Goal: Transaction & Acquisition: Purchase product/service

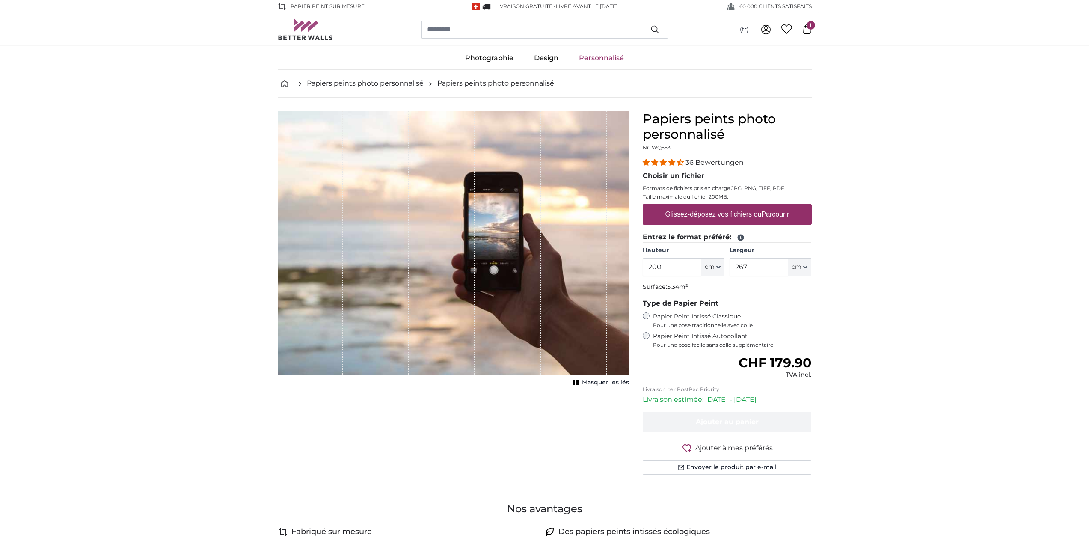
click at [694, 225] on div "Glissez-déposez vos fichiers ou Parcourir" at bounding box center [727, 214] width 169 height 21
click at [643, 204] on input "Glissez-déposez vos fichiers ou Parcourir" at bounding box center [727, 205] width 169 height 3
drag, startPoint x: 660, startPoint y: 270, endPoint x: 608, endPoint y: 267, distance: 52.7
click at [608, 267] on product-detail "Annuler Recadrer l'image Masquer les lés Papiers peints photo personnalisé Nr. …" at bounding box center [545, 297] width 548 height 398
drag, startPoint x: 664, startPoint y: 268, endPoint x: 600, endPoint y: 271, distance: 63.4
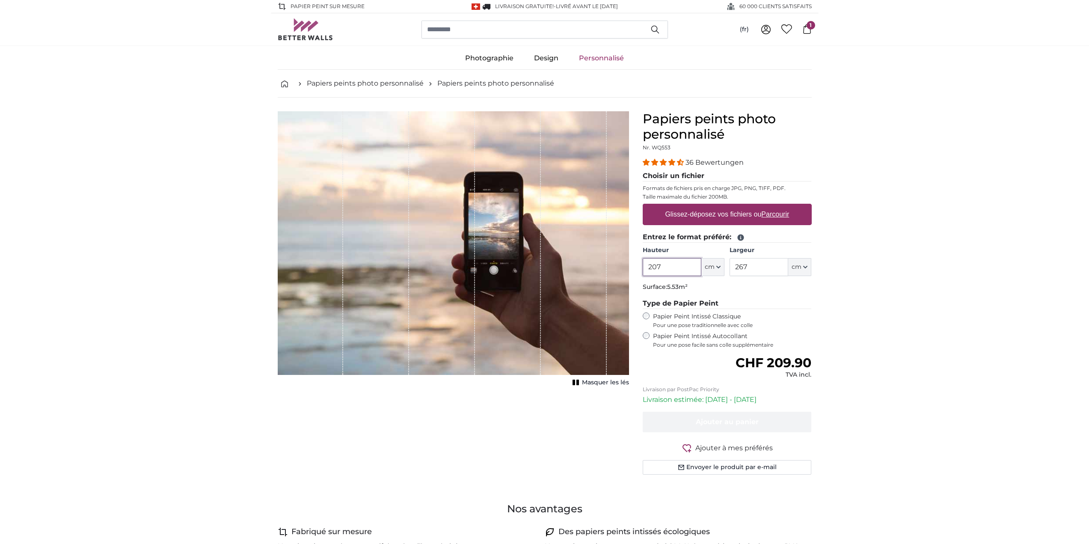
click at [596, 271] on product-detail "Annuler Recadrer l'image Masquer les lés Papiers peints photo personnalisé Nr. …" at bounding box center [545, 297] width 548 height 398
type input "207"
drag, startPoint x: 762, startPoint y: 268, endPoint x: 611, endPoint y: 255, distance: 151.6
click at [611, 255] on product-detail "Annuler Recadrer l'image Masquer les lés Papiers peints photo personnalisé Nr. …" at bounding box center [545, 297] width 548 height 398
type input "207"
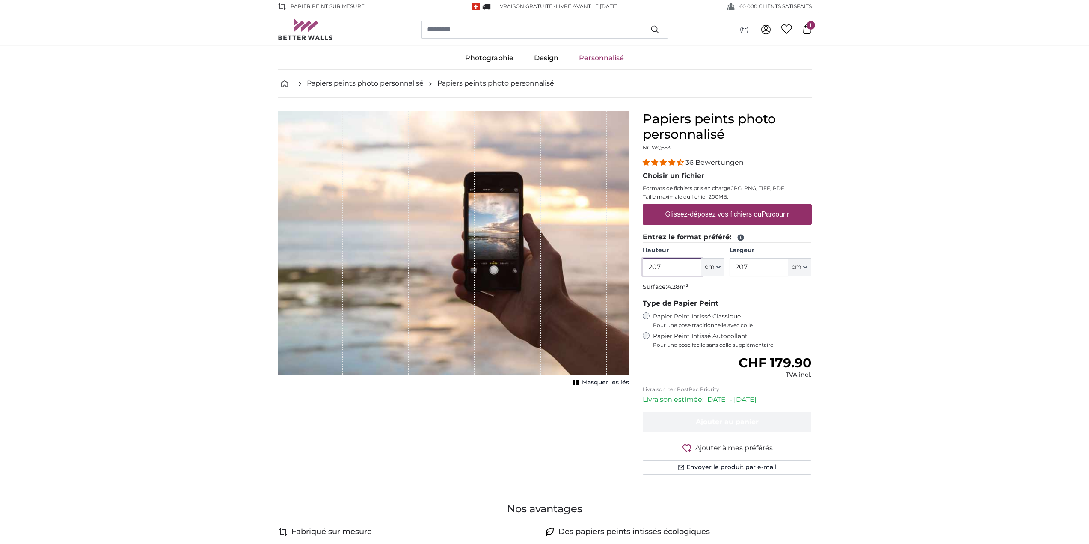
drag, startPoint x: 670, startPoint y: 264, endPoint x: 514, endPoint y: 245, distance: 156.9
click at [516, 247] on product-detail "Annuler Recadrer l'image Masquer les lés Papiers peints photo personnalisé Nr. …" at bounding box center [545, 297] width 548 height 398
type input "275"
click at [689, 214] on label "Glissez-déposez vos fichiers ou Parcourir" at bounding box center [727, 214] width 131 height 17
click at [689, 206] on input "Glissez-déposez vos fichiers ou Parcourir" at bounding box center [727, 205] width 169 height 3
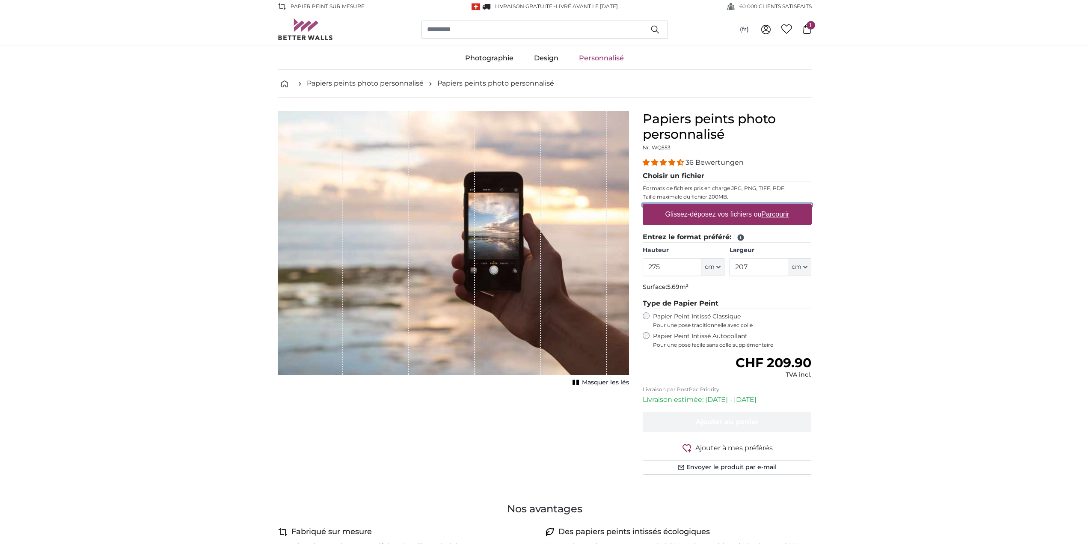
type input "**********"
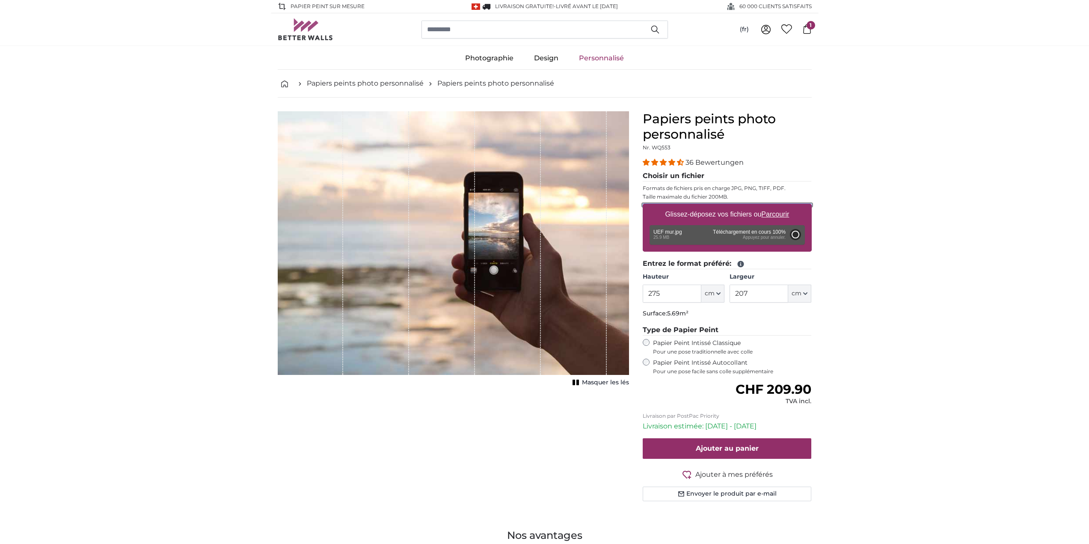
type input "200"
type input "150"
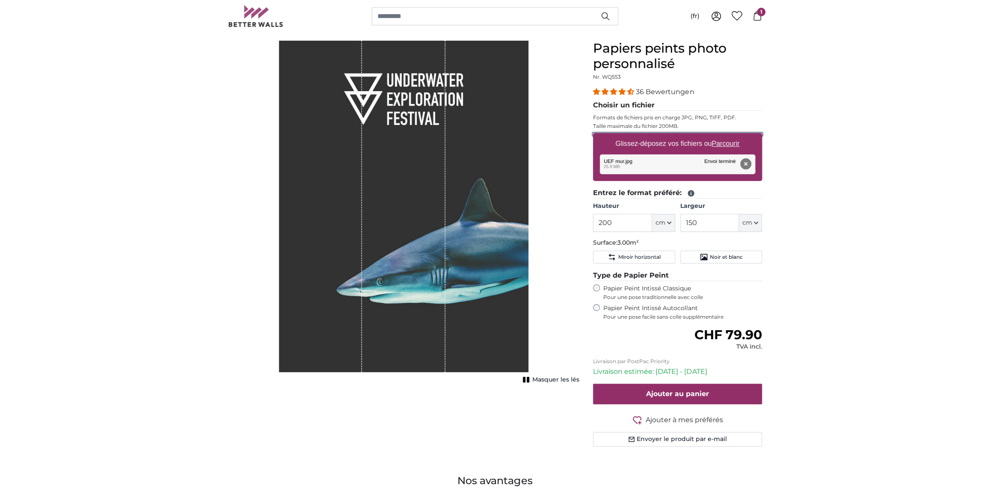
scroll to position [87, 0]
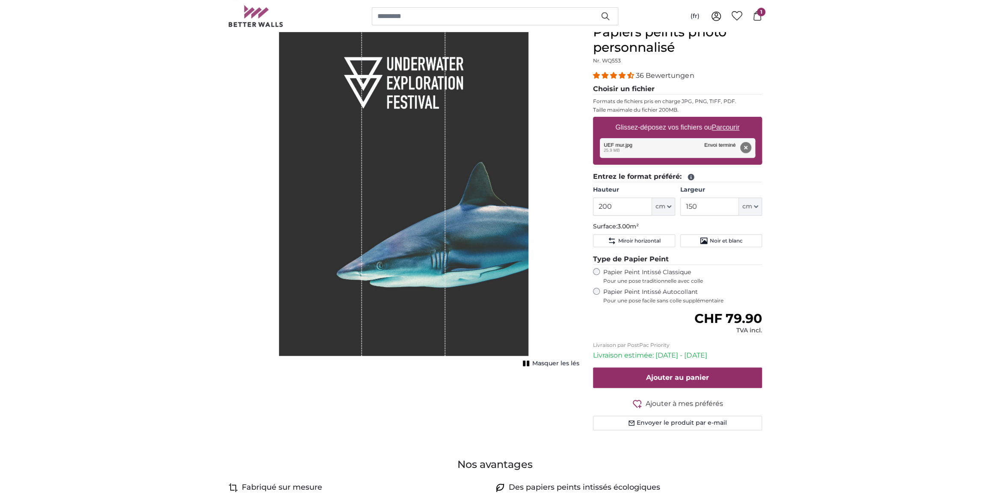
drag, startPoint x: 627, startPoint y: 199, endPoint x: 596, endPoint y: 203, distance: 30.6
click at [551, 203] on product-detail "Annuler Recadrer l'image Masquer les lés Papiers peints photo personnalisé Nr. …" at bounding box center [495, 231] width 548 height 440
click at [608, 204] on input "200" at bounding box center [622, 207] width 59 height 18
drag, startPoint x: 611, startPoint y: 204, endPoint x: 602, endPoint y: 203, distance: 9.0
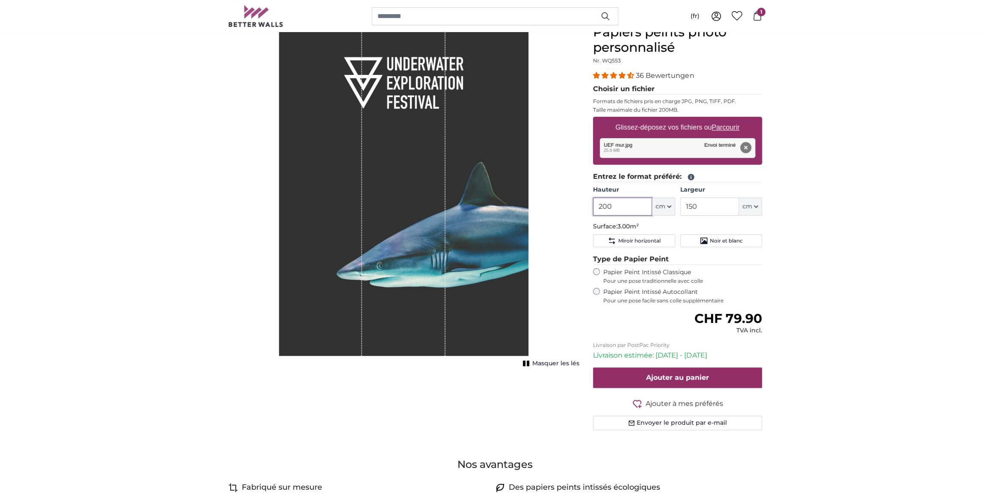
click at [602, 203] on input "200" at bounding box center [622, 207] width 59 height 18
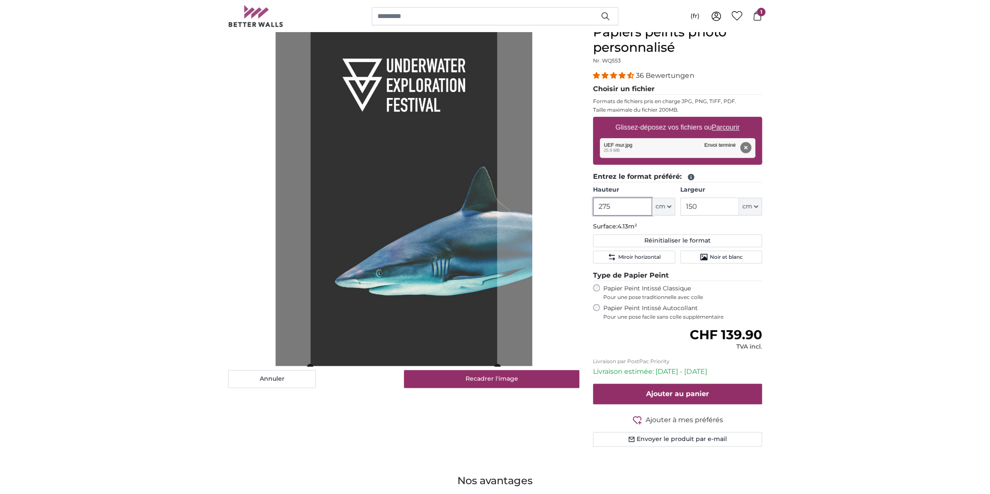
type input "275"
drag, startPoint x: 679, startPoint y: 207, endPoint x: 658, endPoint y: 206, distance: 20.6
click at [658, 206] on div "Hauteur 275 ft cm Centimeter (cm) Inches (inch) Feet (ft. in.) Largeur 150 ft c…" at bounding box center [677, 201] width 169 height 30
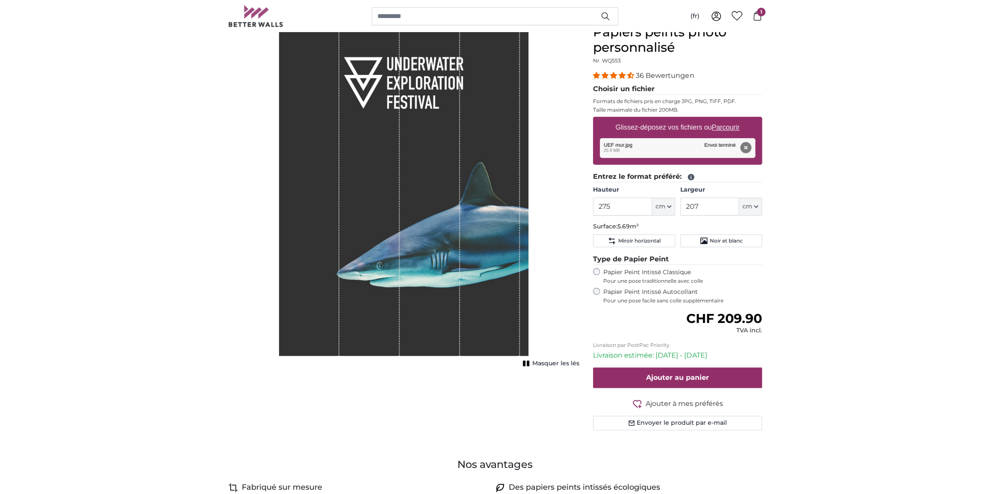
drag, startPoint x: 393, startPoint y: 276, endPoint x: 359, endPoint y: 274, distance: 33.9
click at [359, 274] on div "1 of 1" at bounding box center [369, 190] width 60 height 332
drag, startPoint x: 411, startPoint y: 222, endPoint x: 349, endPoint y: 227, distance: 62.2
click at [341, 228] on div "1 of 1" at bounding box center [403, 190] width 249 height 332
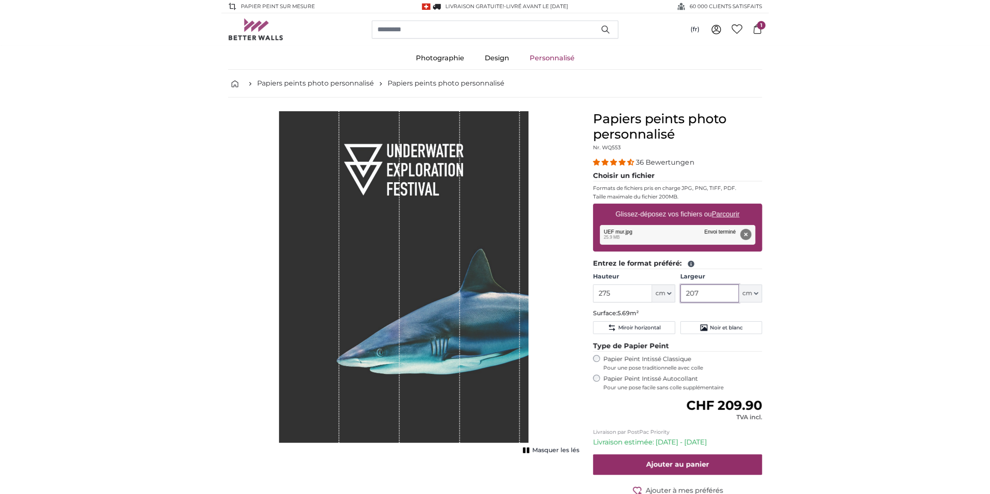
drag, startPoint x: 724, startPoint y: 296, endPoint x: 643, endPoint y: 288, distance: 81.7
click at [644, 288] on div "Hauteur 275 ft cm Centimeter (cm) Inches (inch) Feet (ft. in.) Largeur 207 ft c…" at bounding box center [677, 288] width 169 height 30
type input "200"
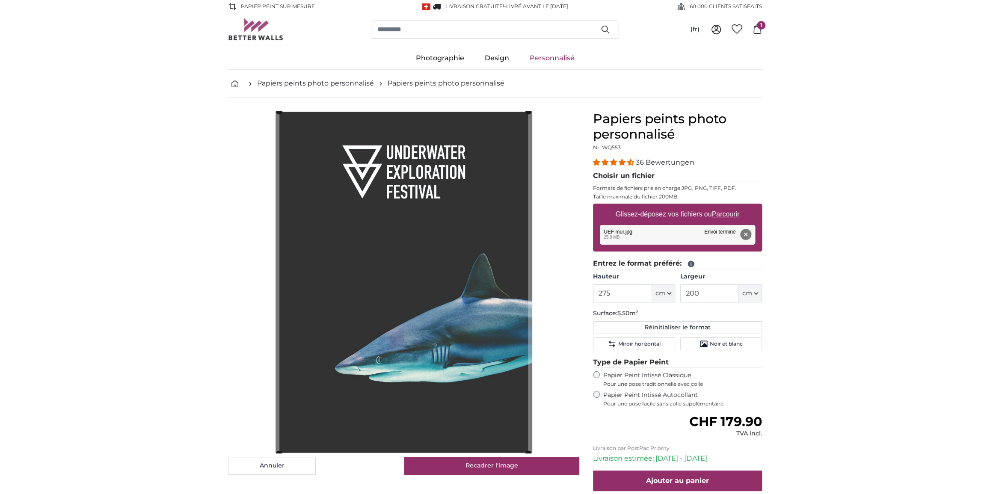
click at [447, 240] on cropper-handle at bounding box center [403, 283] width 249 height 342
drag, startPoint x: 702, startPoint y: 293, endPoint x: 674, endPoint y: 290, distance: 27.5
click at [674, 290] on div "Hauteur 275 ft cm Centimeter (cm) Inches (inch) Feet (ft. in.) Largeur 200 ft c…" at bounding box center [677, 288] width 169 height 30
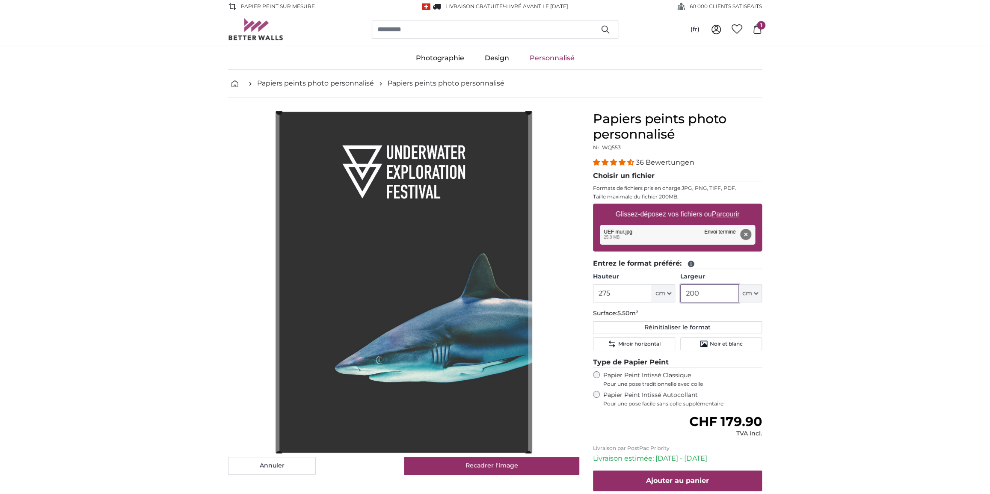
click at [694, 291] on input "200" at bounding box center [709, 294] width 59 height 18
drag, startPoint x: 698, startPoint y: 291, endPoint x: 692, endPoint y: 291, distance: 6.4
click at [692, 291] on input "200" at bounding box center [709, 294] width 59 height 18
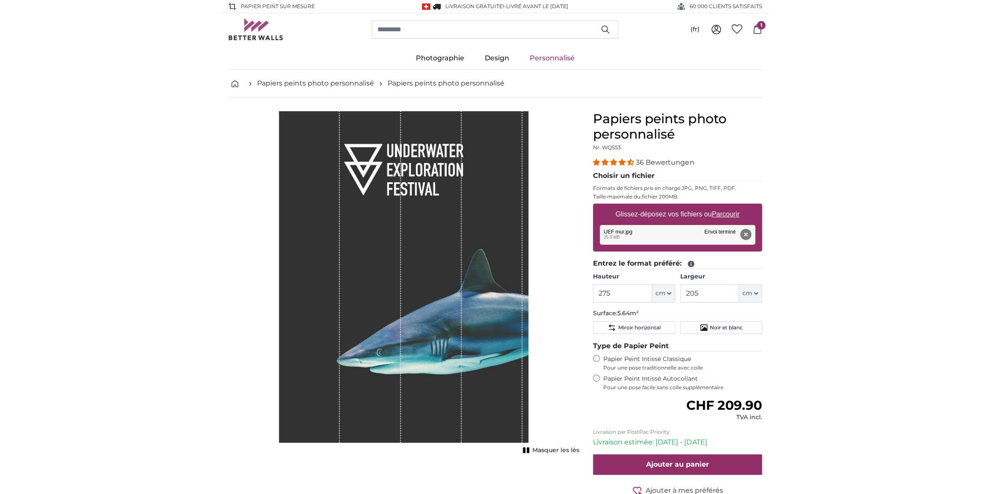
click at [694, 294] on input "205" at bounding box center [709, 294] width 59 height 18
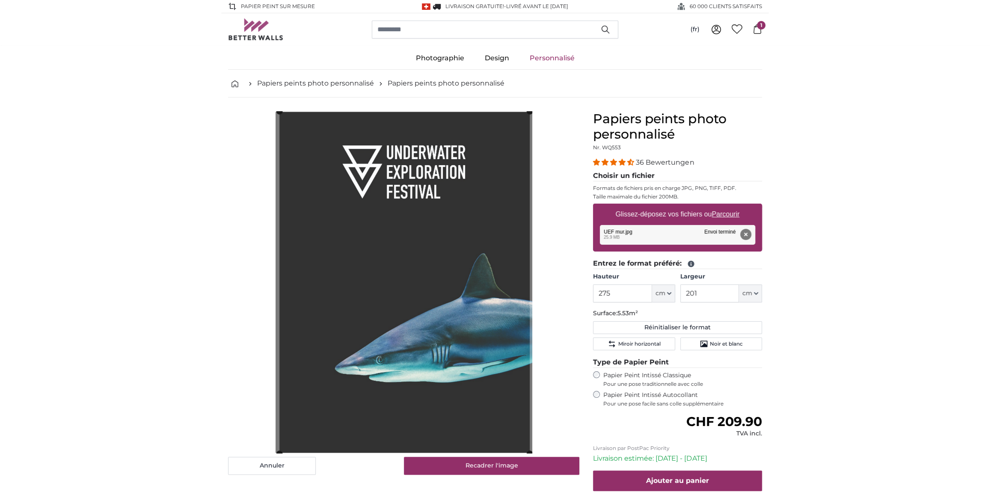
click at [371, 258] on cropper-handle at bounding box center [404, 282] width 250 height 342
drag, startPoint x: 700, startPoint y: 292, endPoint x: 670, endPoint y: 291, distance: 29.5
click at [670, 291] on div "Hauteur 275 ft cm Centimeter (cm) Inches (inch) Feet (ft. in.) Largeur 201 ft c…" at bounding box center [677, 288] width 169 height 30
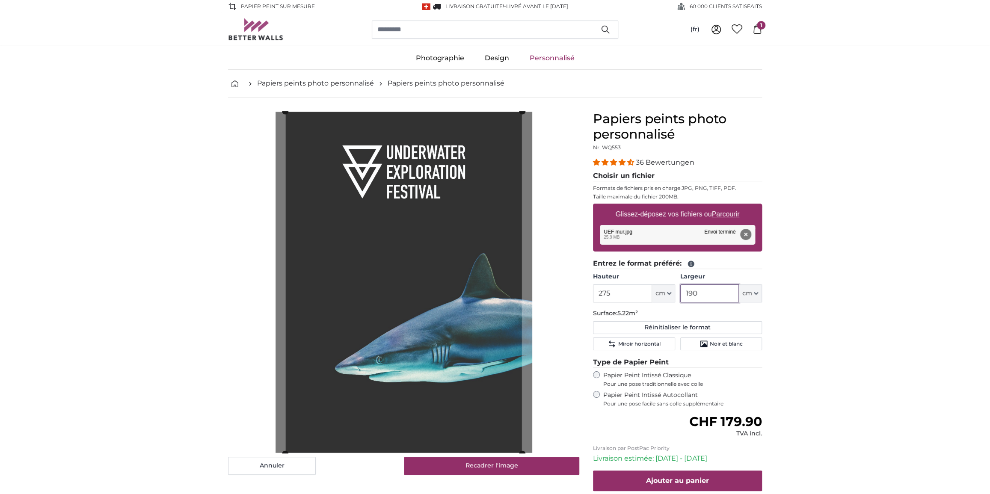
drag, startPoint x: 727, startPoint y: 287, endPoint x: 639, endPoint y: 286, distance: 87.7
click at [639, 286] on div "Hauteur 275 ft cm Centimeter (cm) Inches (inch) Feet (ft. in.) Largeur 190 ft c…" at bounding box center [677, 288] width 169 height 30
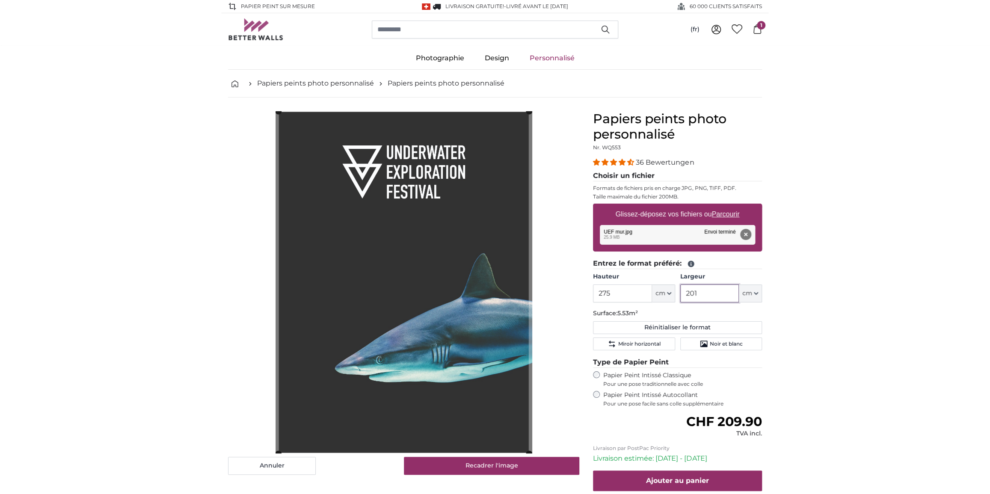
drag, startPoint x: 708, startPoint y: 291, endPoint x: 692, endPoint y: 291, distance: 15.4
click at [692, 291] on input "201" at bounding box center [709, 294] width 59 height 18
click at [706, 292] on input "203" at bounding box center [709, 294] width 59 height 18
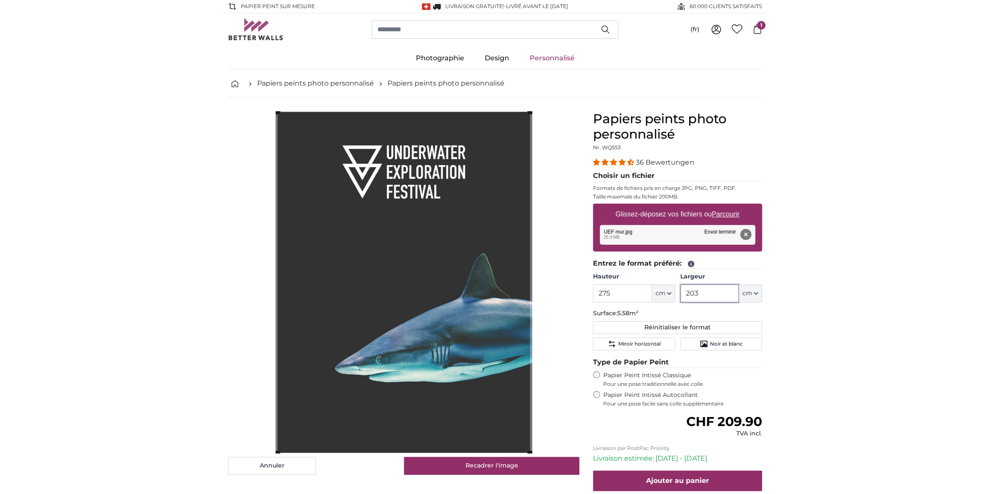
drag, startPoint x: 707, startPoint y: 293, endPoint x: 694, endPoint y: 294, distance: 13.3
click at [694, 294] on input "203" at bounding box center [709, 294] width 59 height 18
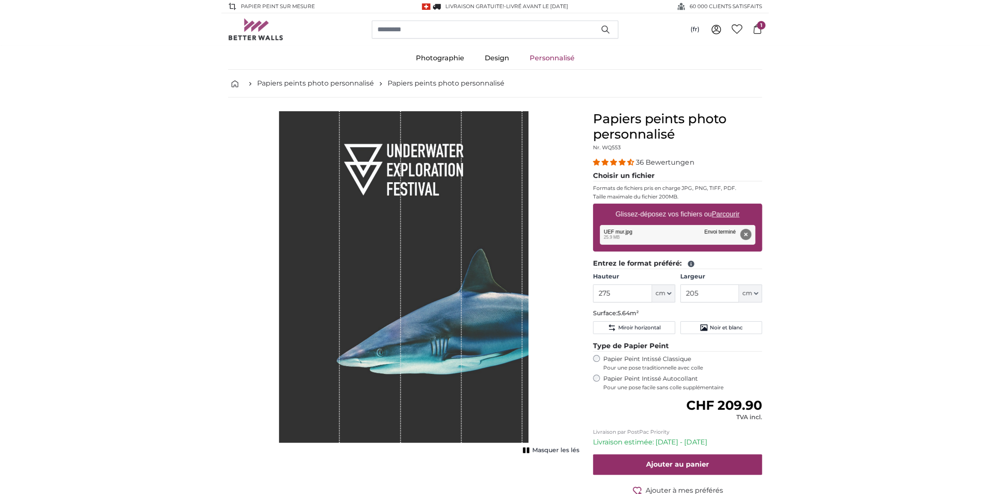
click at [695, 291] on input "205" at bounding box center [709, 294] width 59 height 18
drag, startPoint x: 697, startPoint y: 291, endPoint x: 687, endPoint y: 291, distance: 9.8
click at [691, 291] on input "204" at bounding box center [709, 294] width 59 height 18
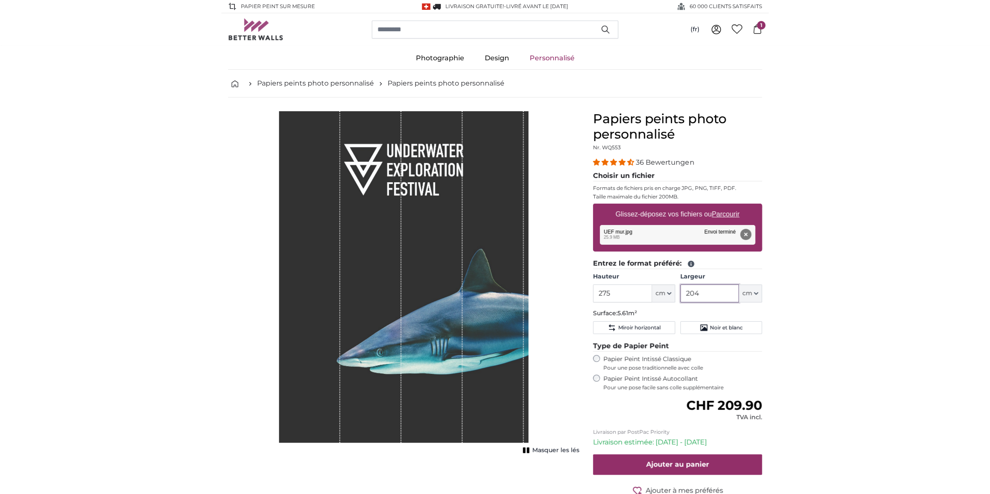
click at [698, 291] on input "204" at bounding box center [709, 294] width 59 height 18
click at [694, 293] on input "204" at bounding box center [709, 294] width 59 height 18
click at [757, 270] on fieldset "Entrez le format préféré: [GEOGRAPHIC_DATA] 275 ft cm Centimeter (cm) Inches (i…" at bounding box center [677, 297] width 169 height 79
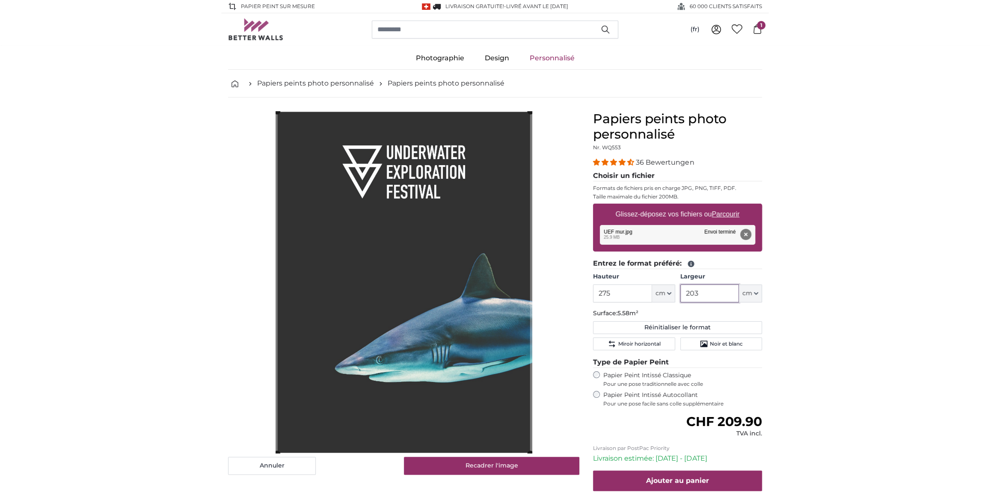
drag, startPoint x: 706, startPoint y: 294, endPoint x: 695, endPoint y: 293, distance: 11.2
click at [695, 293] on input "203" at bounding box center [709, 294] width 59 height 18
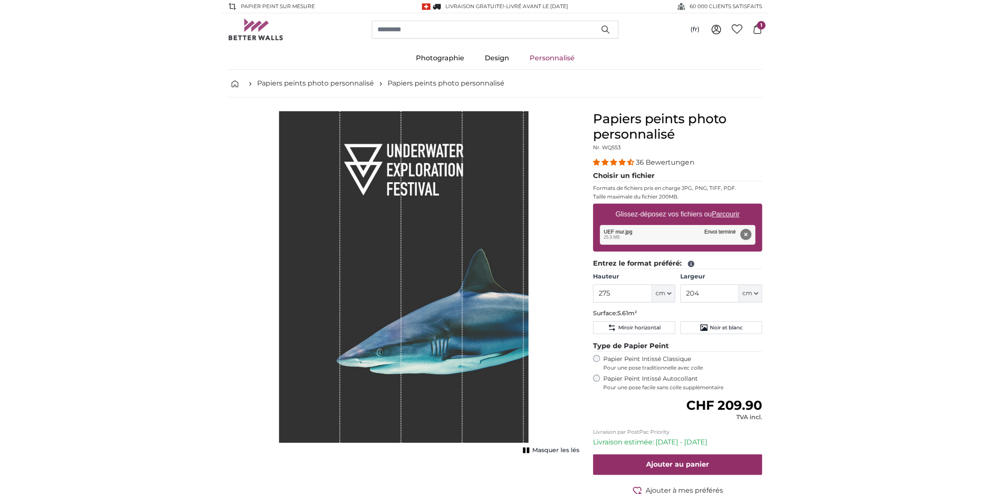
click at [765, 268] on div "Papiers peints photo personnalisé Nr. WQ553 36 Bewertungen Choisir un fichier F…" at bounding box center [677, 324] width 183 height 427
drag, startPoint x: 704, startPoint y: 291, endPoint x: 696, endPoint y: 291, distance: 8.6
click at [696, 291] on input "204" at bounding box center [709, 294] width 59 height 18
type input "203"
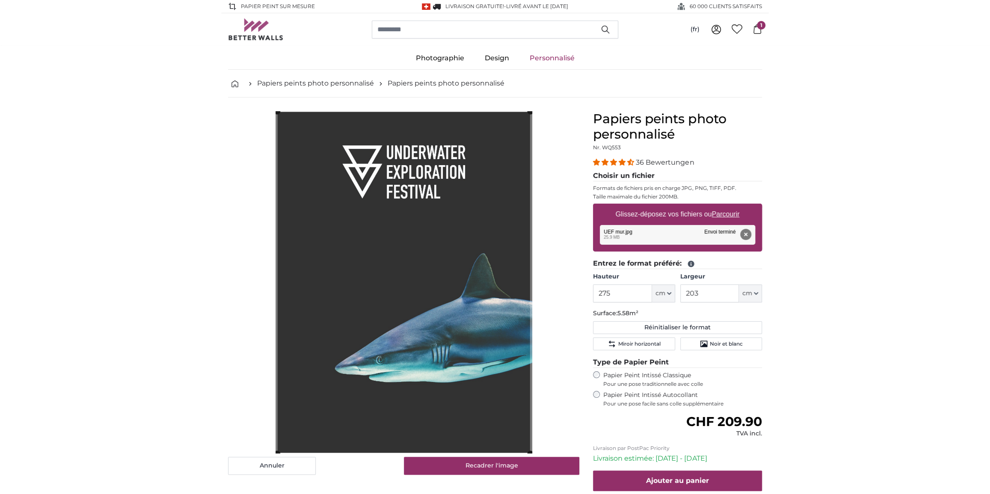
click at [747, 270] on fieldset "Entrez le format préféré: [GEOGRAPHIC_DATA] 275 ft cm Centimeter (cm) Inches (i…" at bounding box center [677, 305] width 169 height 95
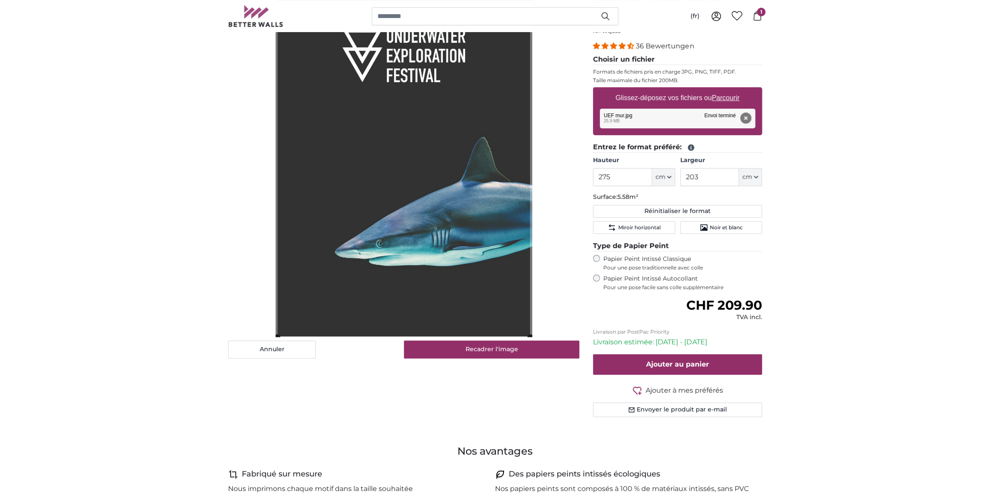
scroll to position [77, 0]
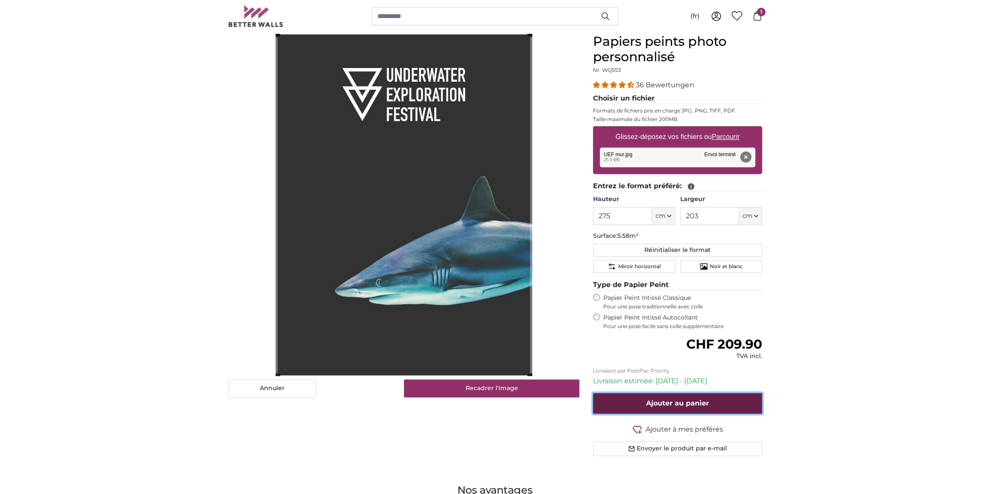
click at [697, 399] on span "Ajouter au panier" at bounding box center [677, 403] width 63 height 8
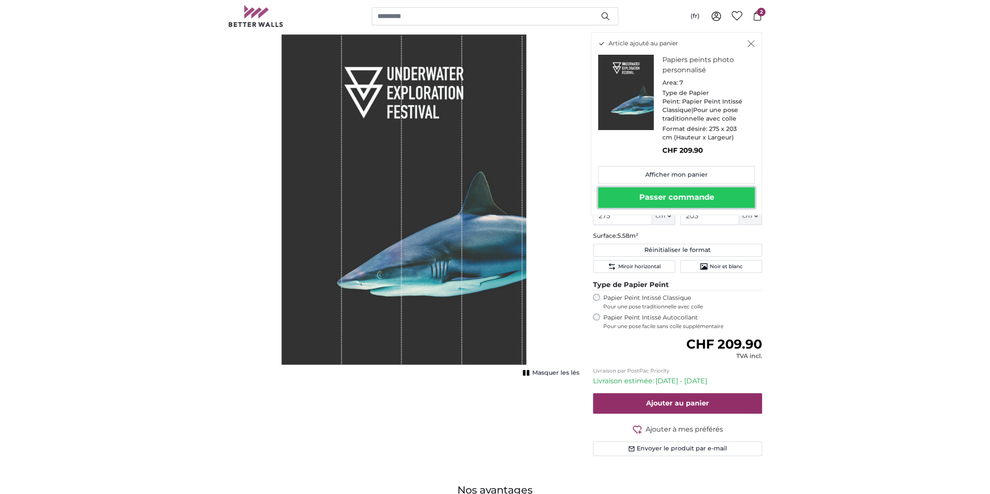
click at [685, 195] on button "Passer commande" at bounding box center [676, 197] width 157 height 21
